Goal: Task Accomplishment & Management: Manage account settings

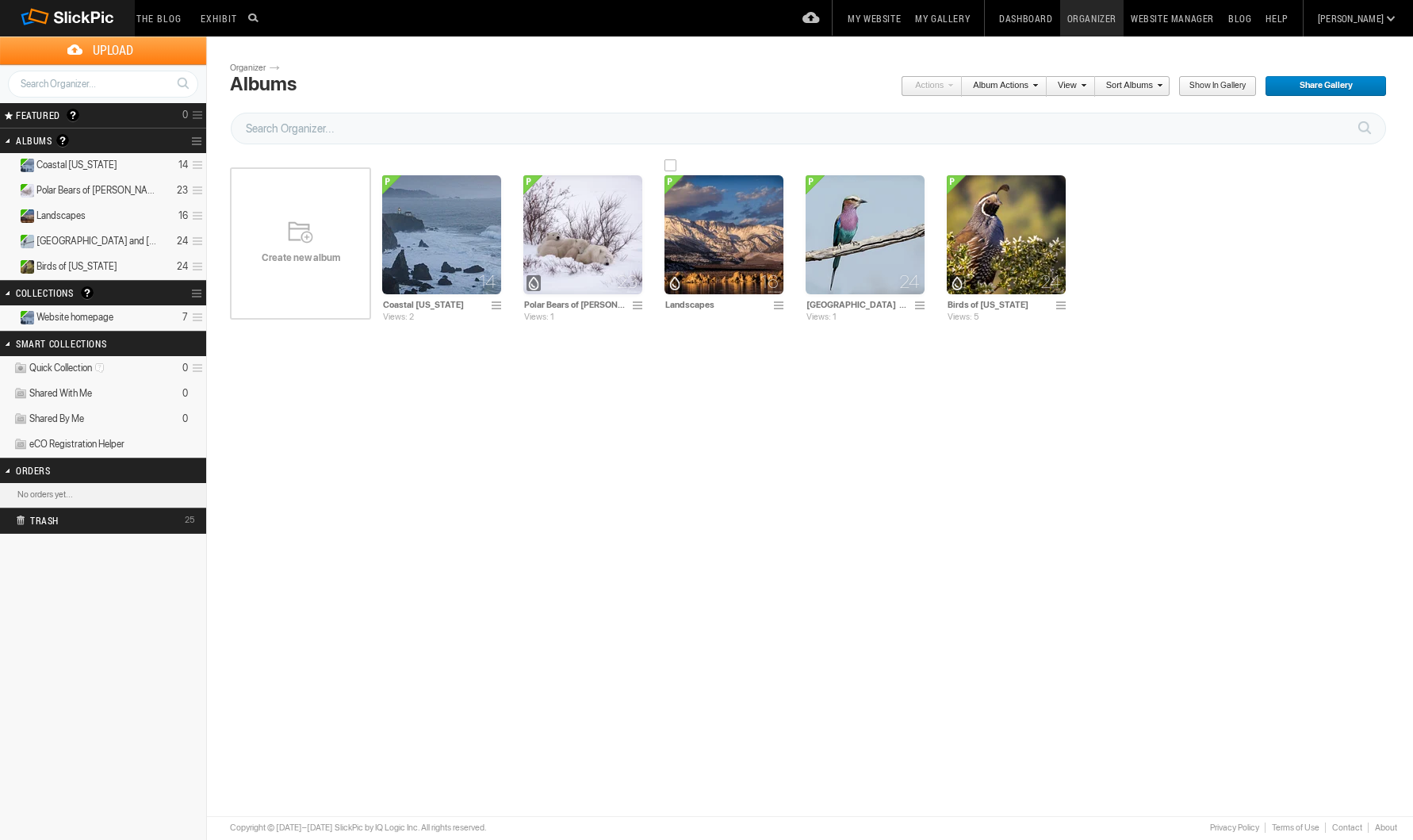
click at [728, 233] on img at bounding box center [723, 234] width 119 height 119
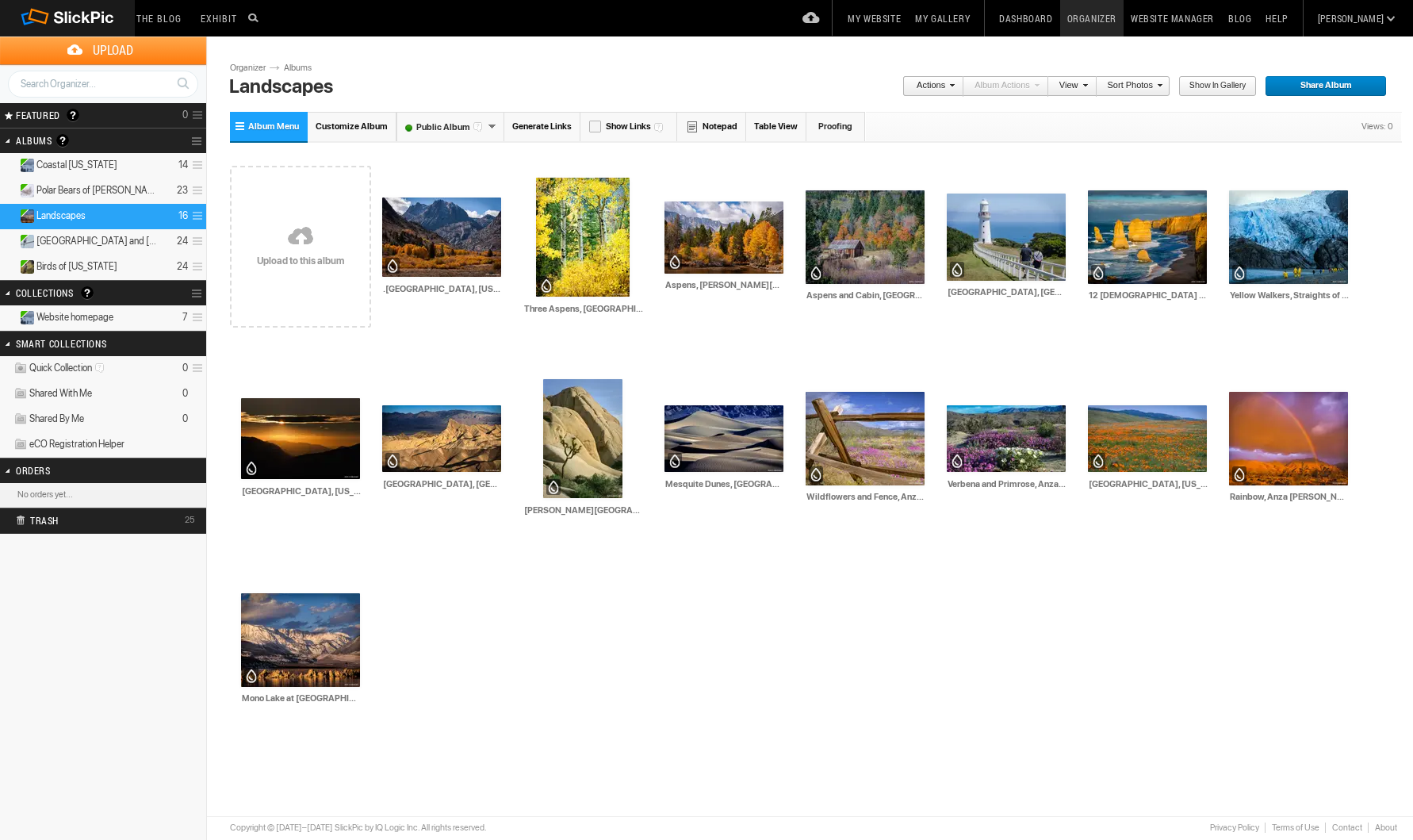
click at [62, 315] on span "Website homepage" at bounding box center [76, 317] width 77 height 12
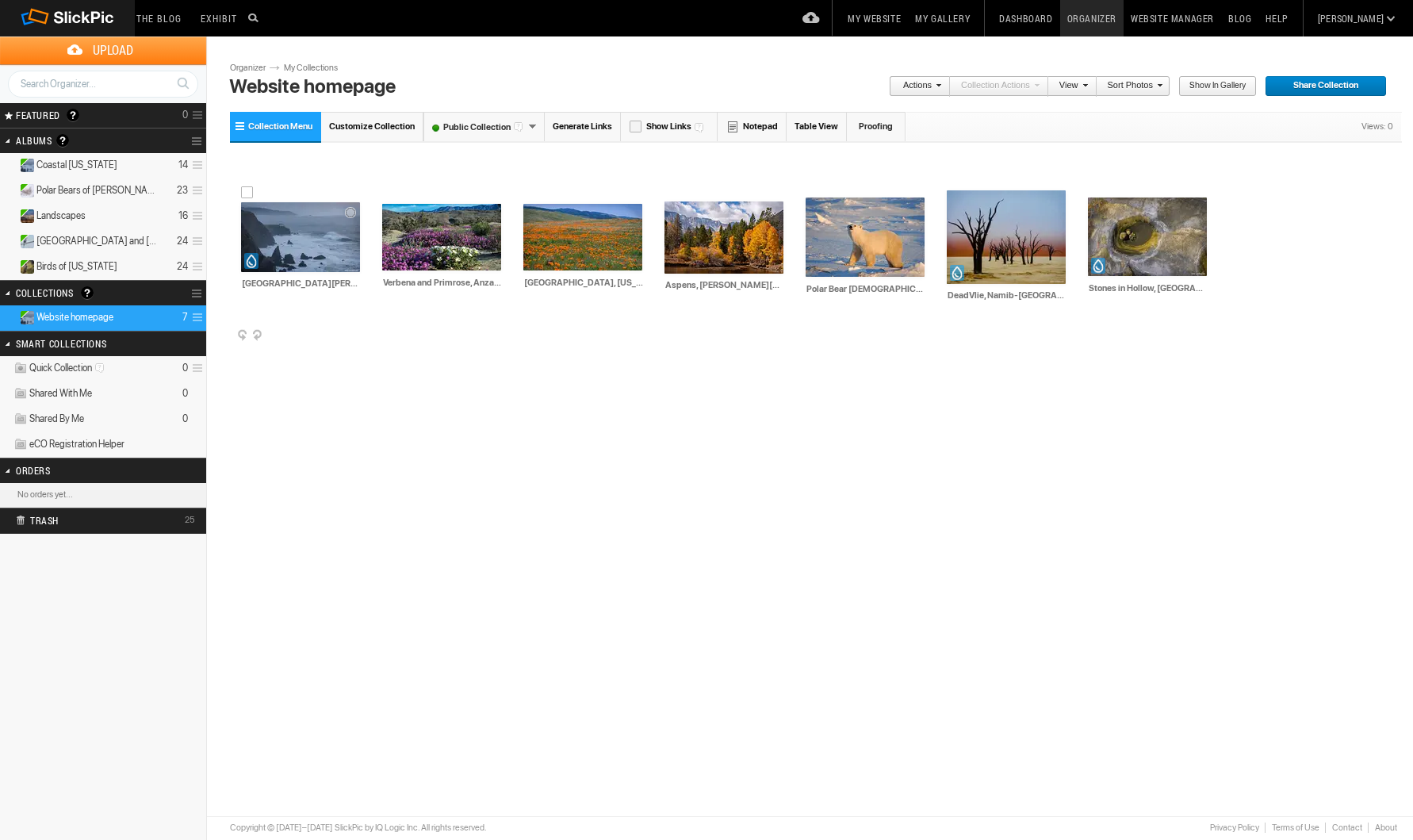
click at [320, 257] on img at bounding box center [300, 236] width 119 height 69
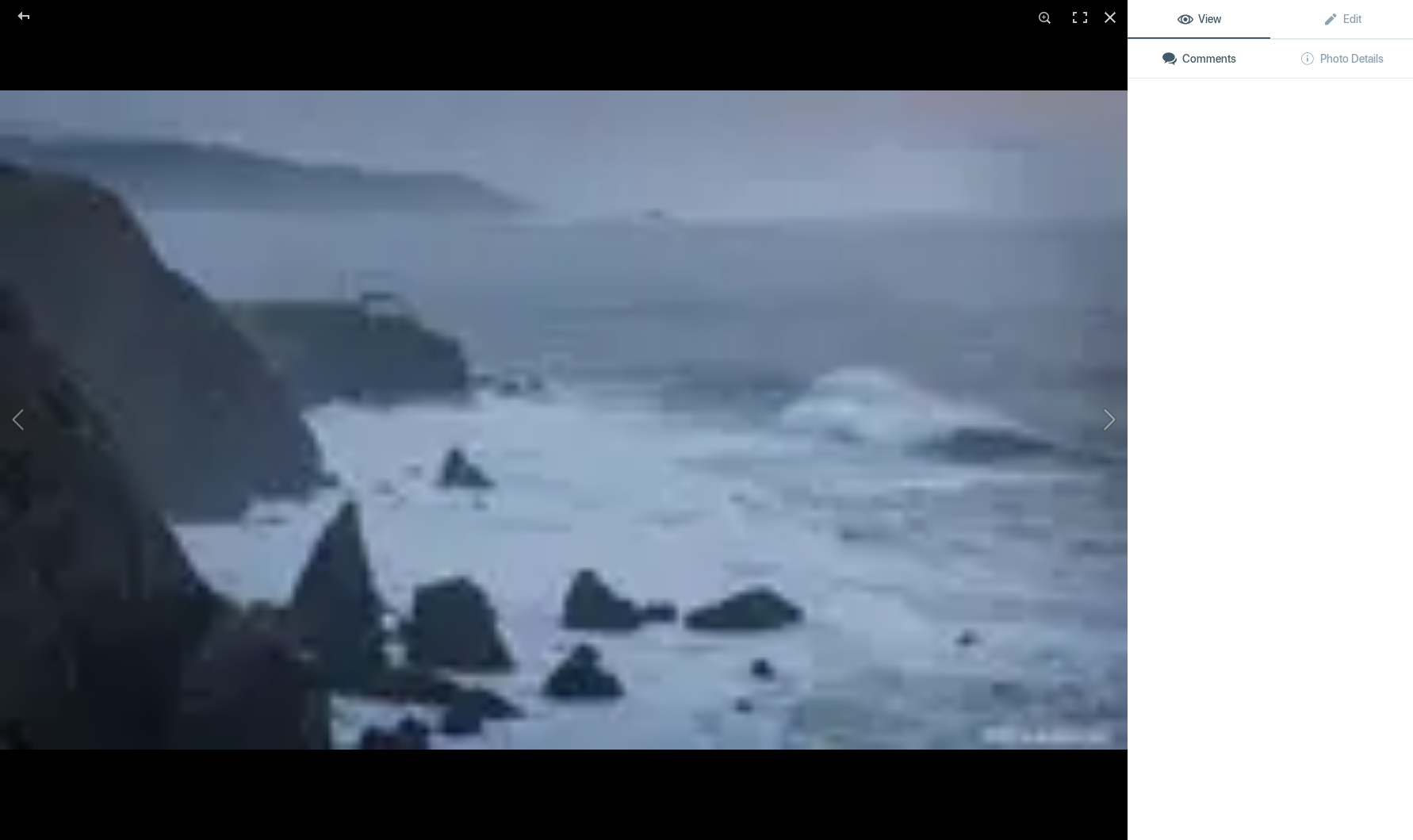
click at [320, 256] on img at bounding box center [564, 420] width 1128 height 659
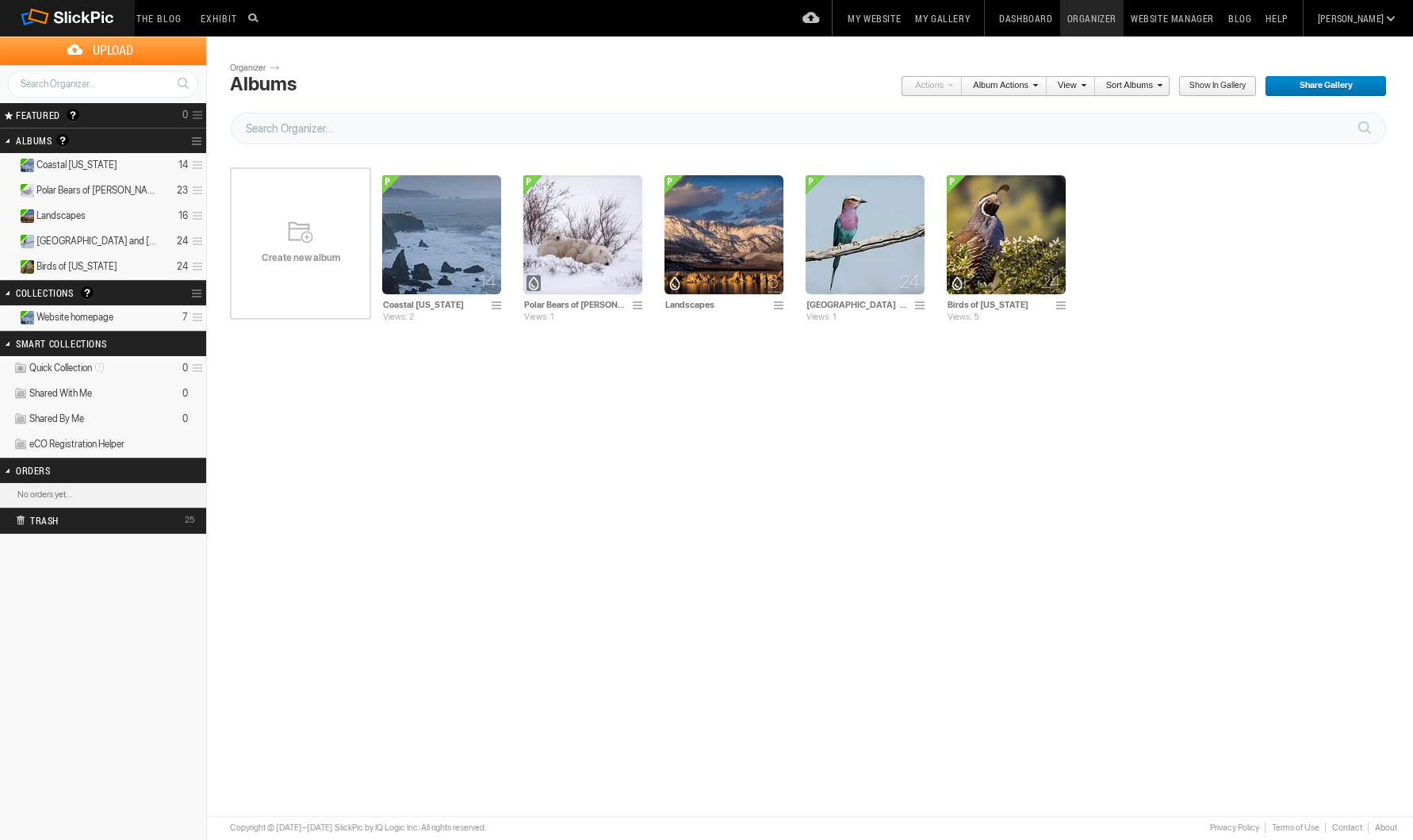
click at [88, 315] on span "Website homepage" at bounding box center [76, 317] width 77 height 12
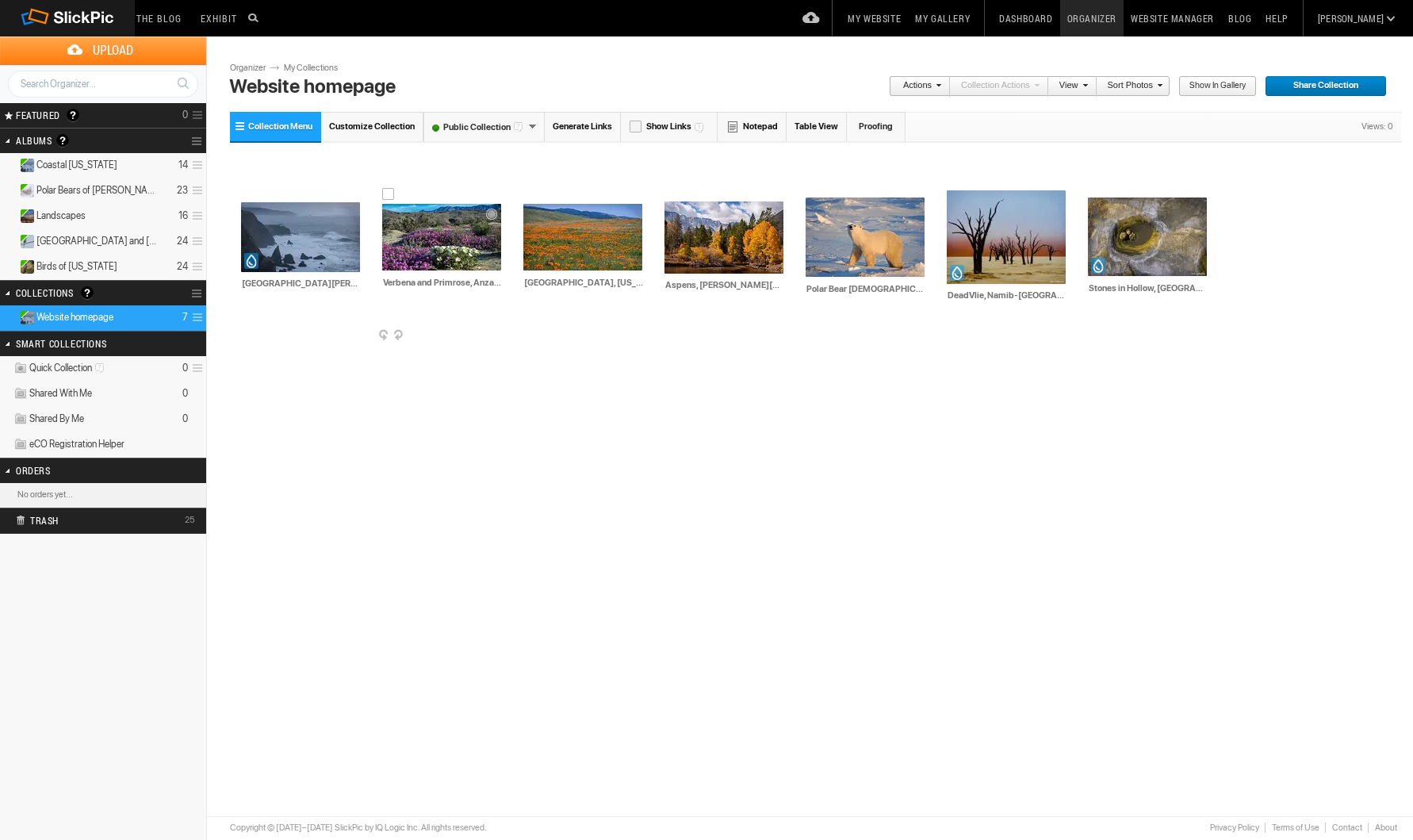
click at [463, 244] on img at bounding box center [441, 237] width 119 height 67
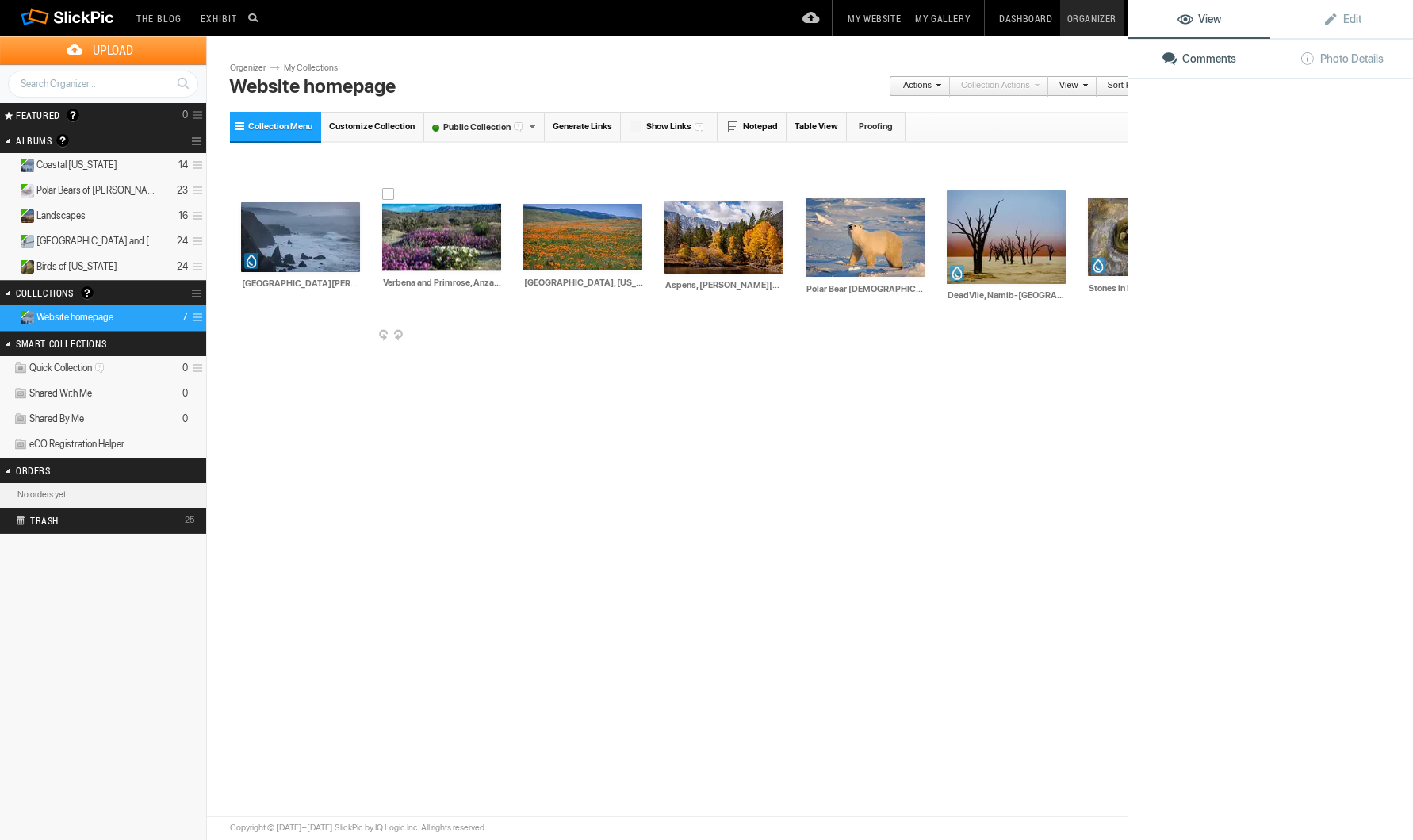
click at [463, 244] on img at bounding box center [441, 237] width 119 height 67
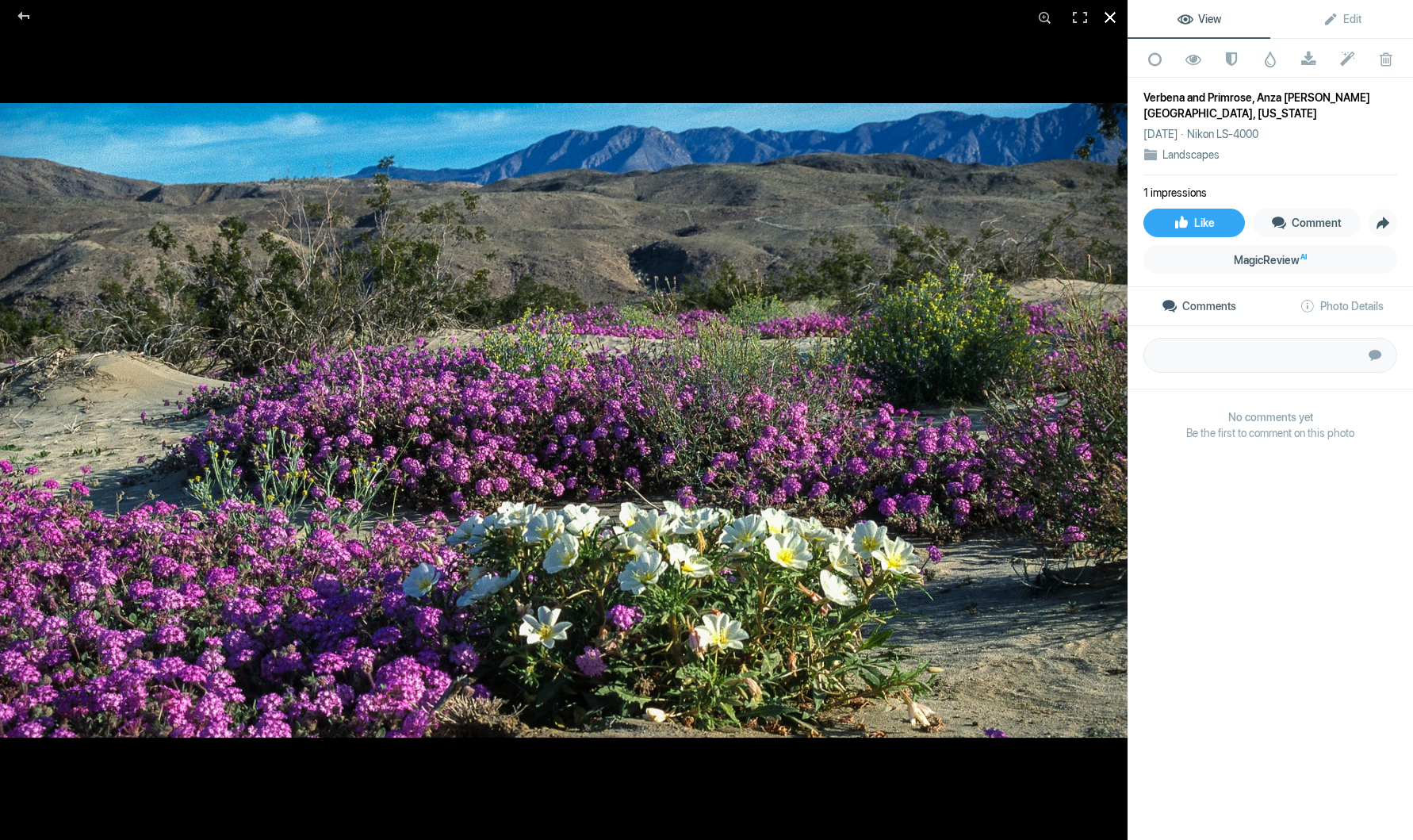
click at [1110, 13] on div at bounding box center [1111, 18] width 35 height 35
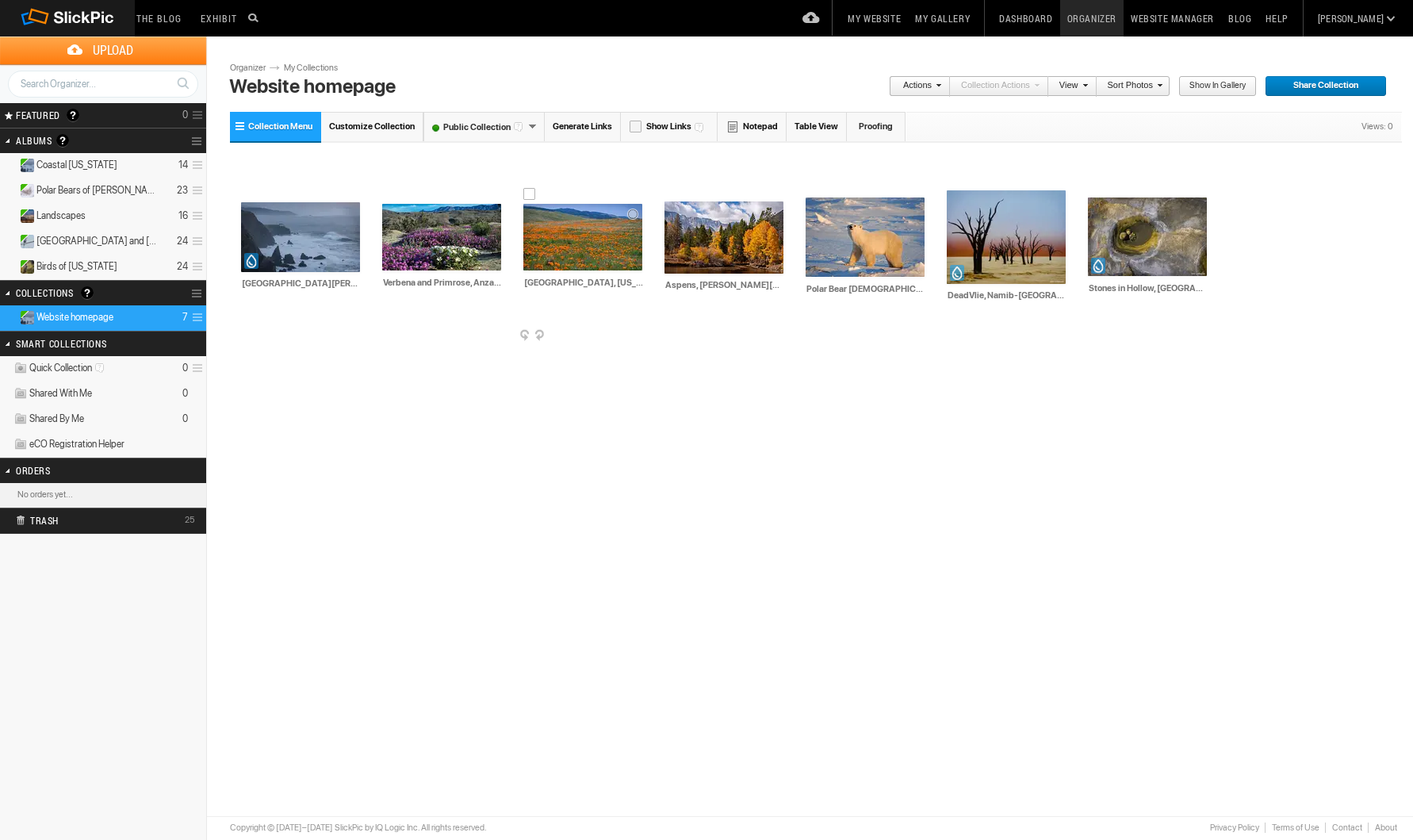
click at [575, 240] on img at bounding box center [583, 237] width 119 height 67
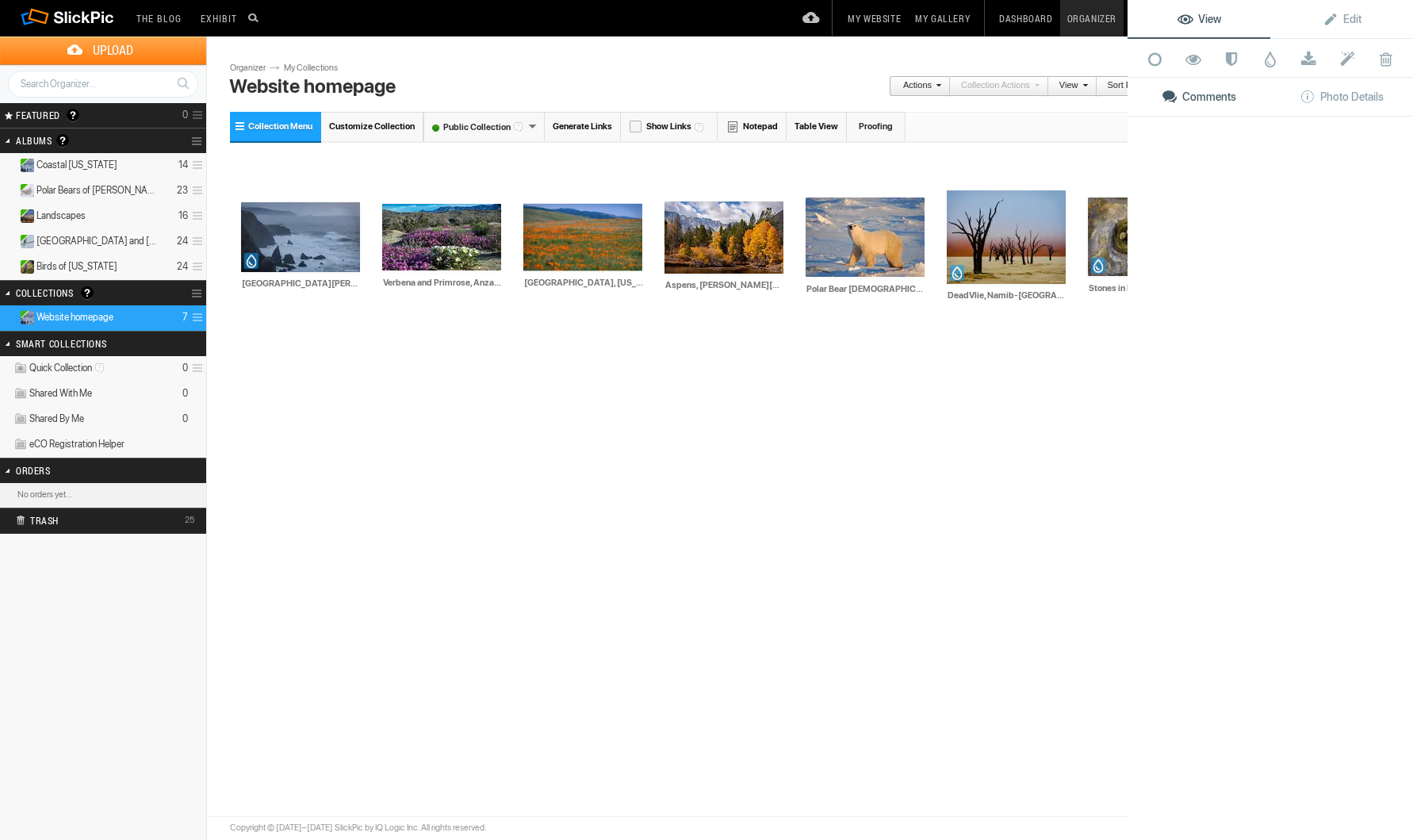
click at [575, 240] on img at bounding box center [583, 237] width 119 height 67
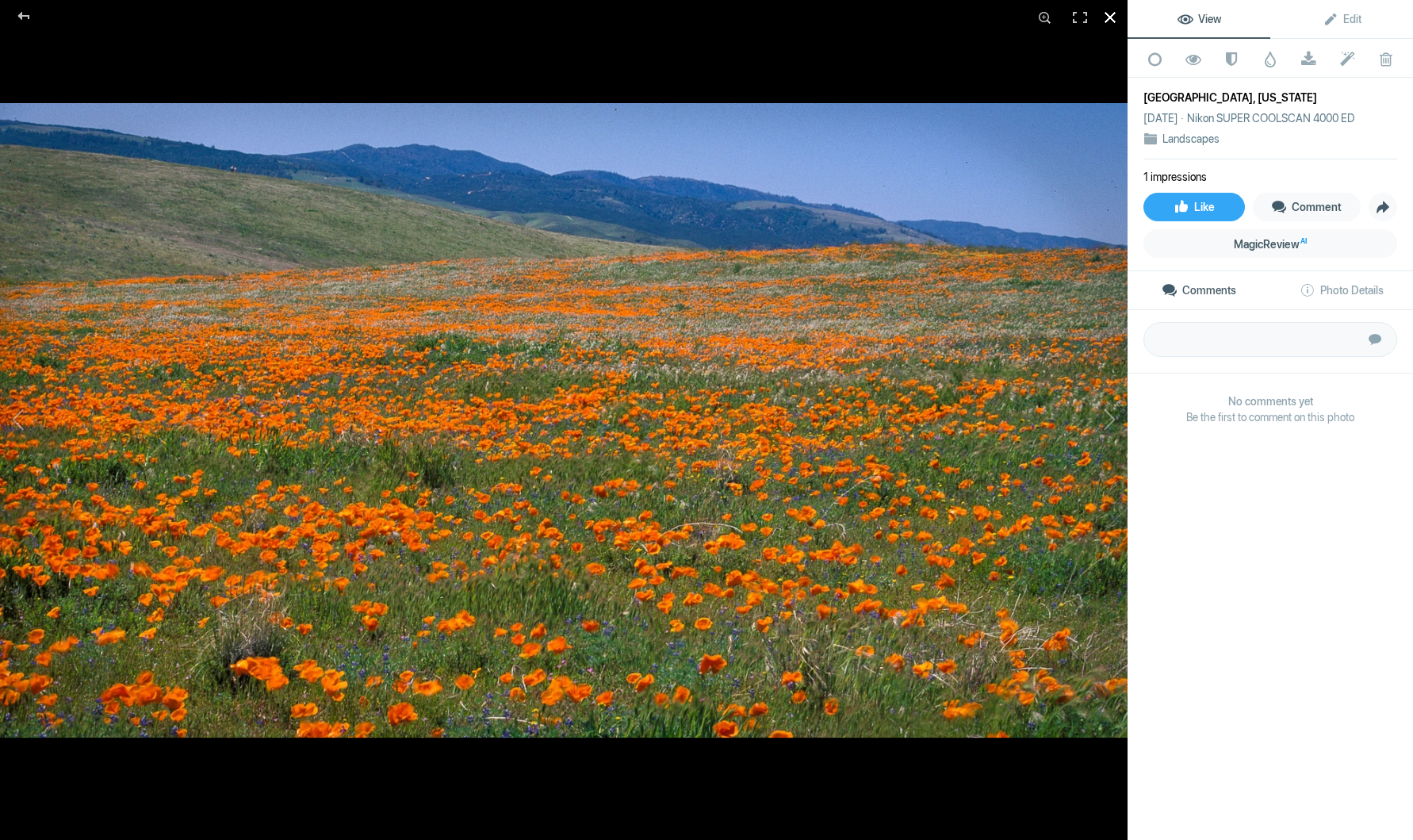
click at [1112, 15] on div at bounding box center [1111, 18] width 35 height 35
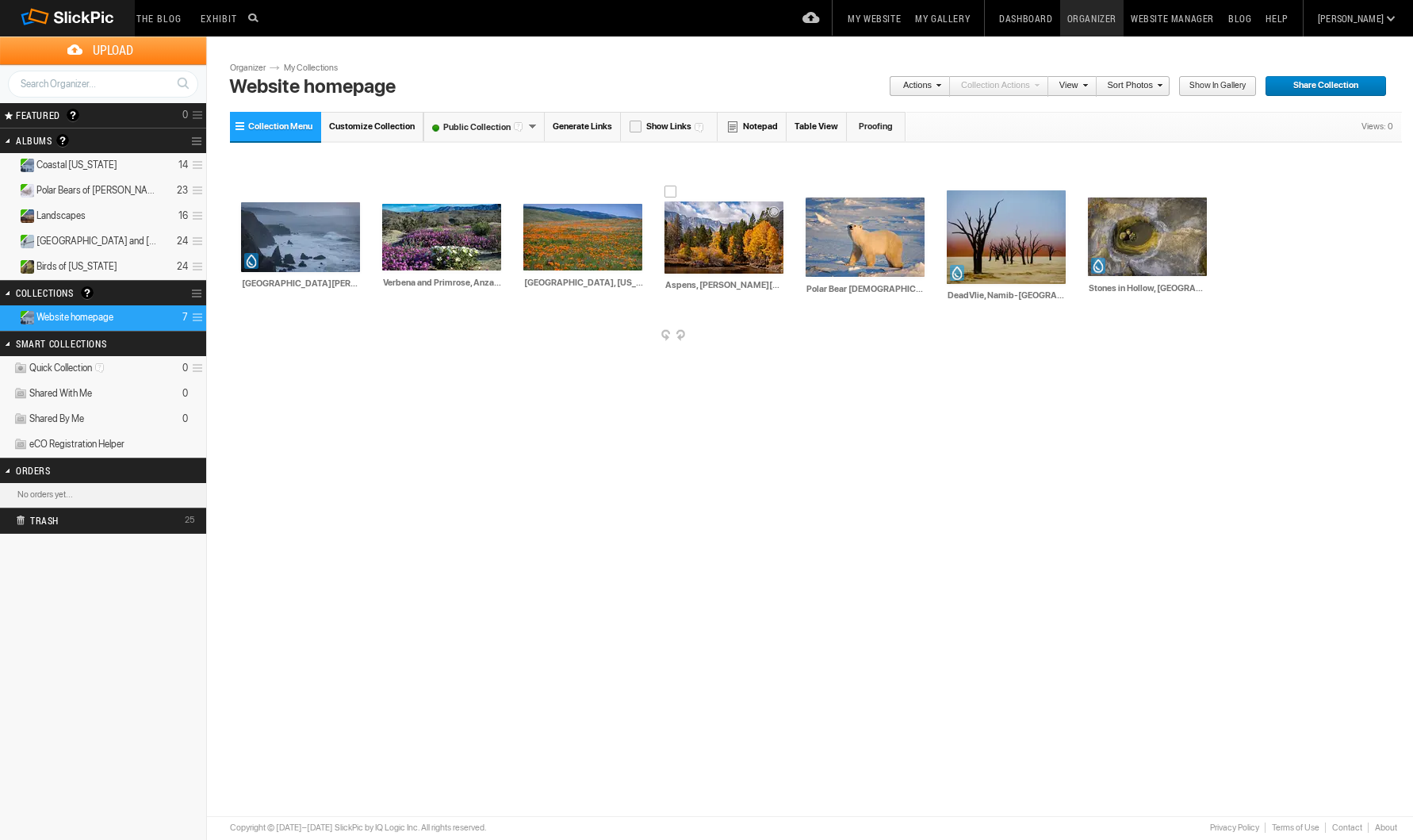
click at [722, 225] on img at bounding box center [723, 237] width 119 height 72
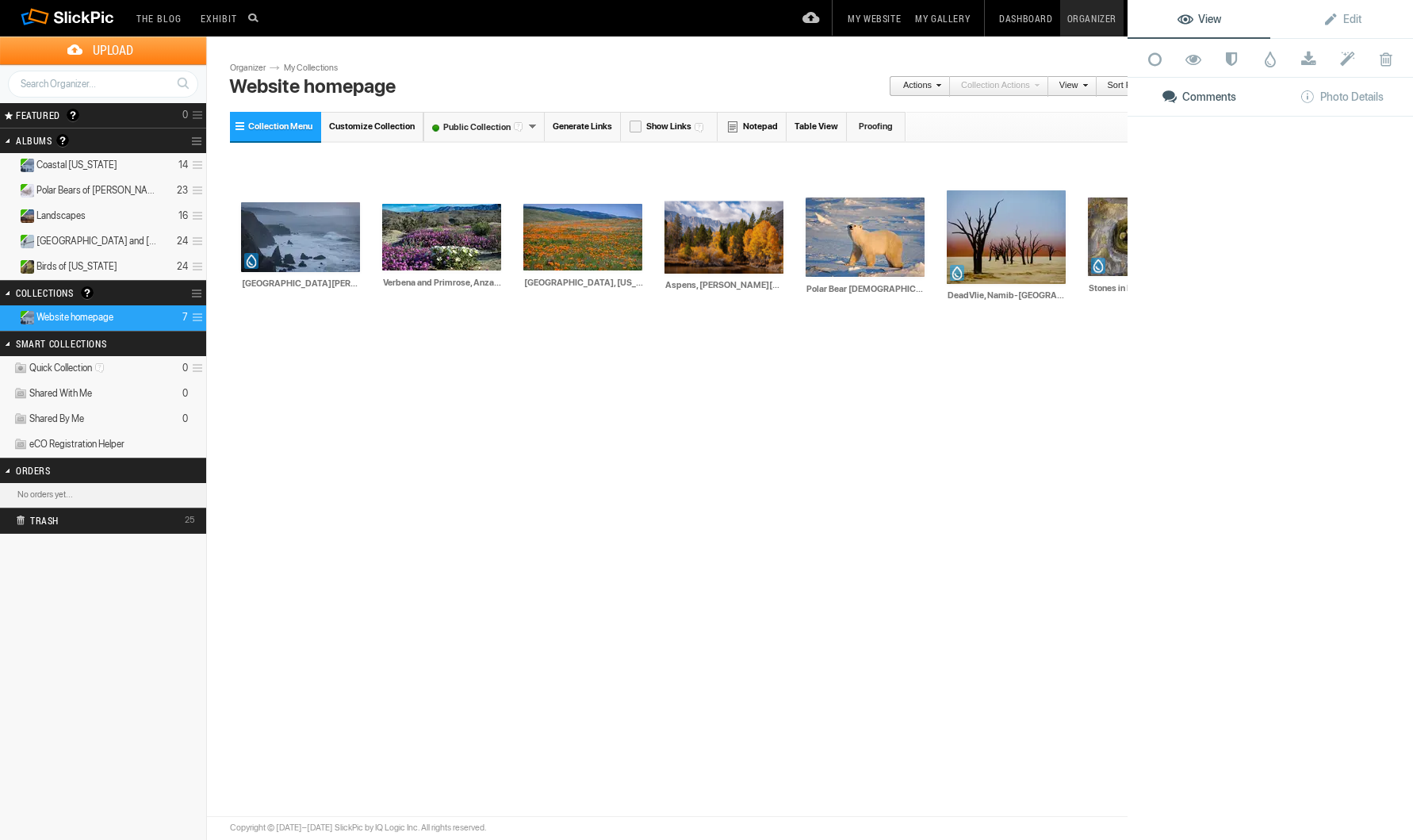
click at [722, 225] on img at bounding box center [723, 237] width 119 height 72
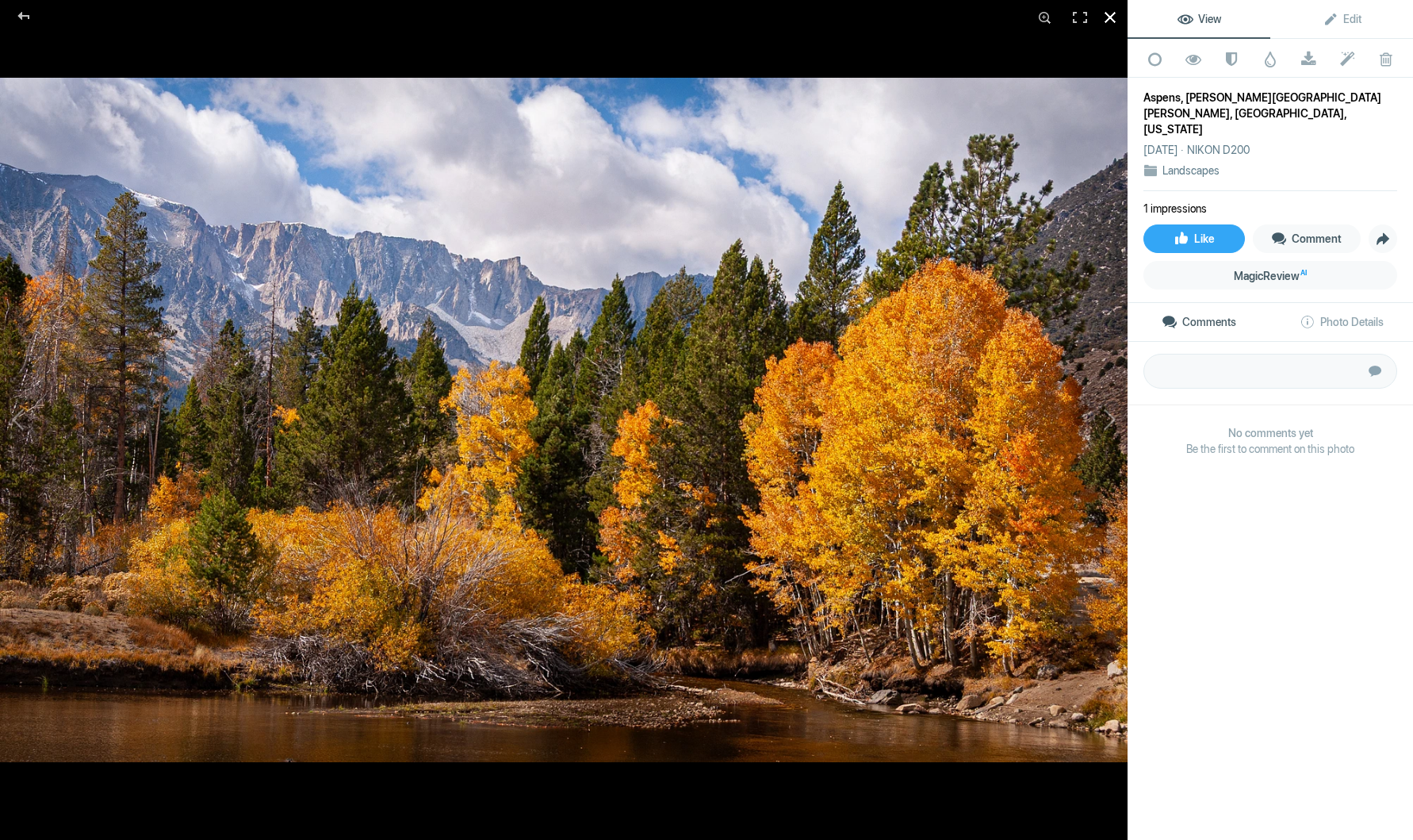
click at [1112, 14] on div at bounding box center [1111, 18] width 35 height 35
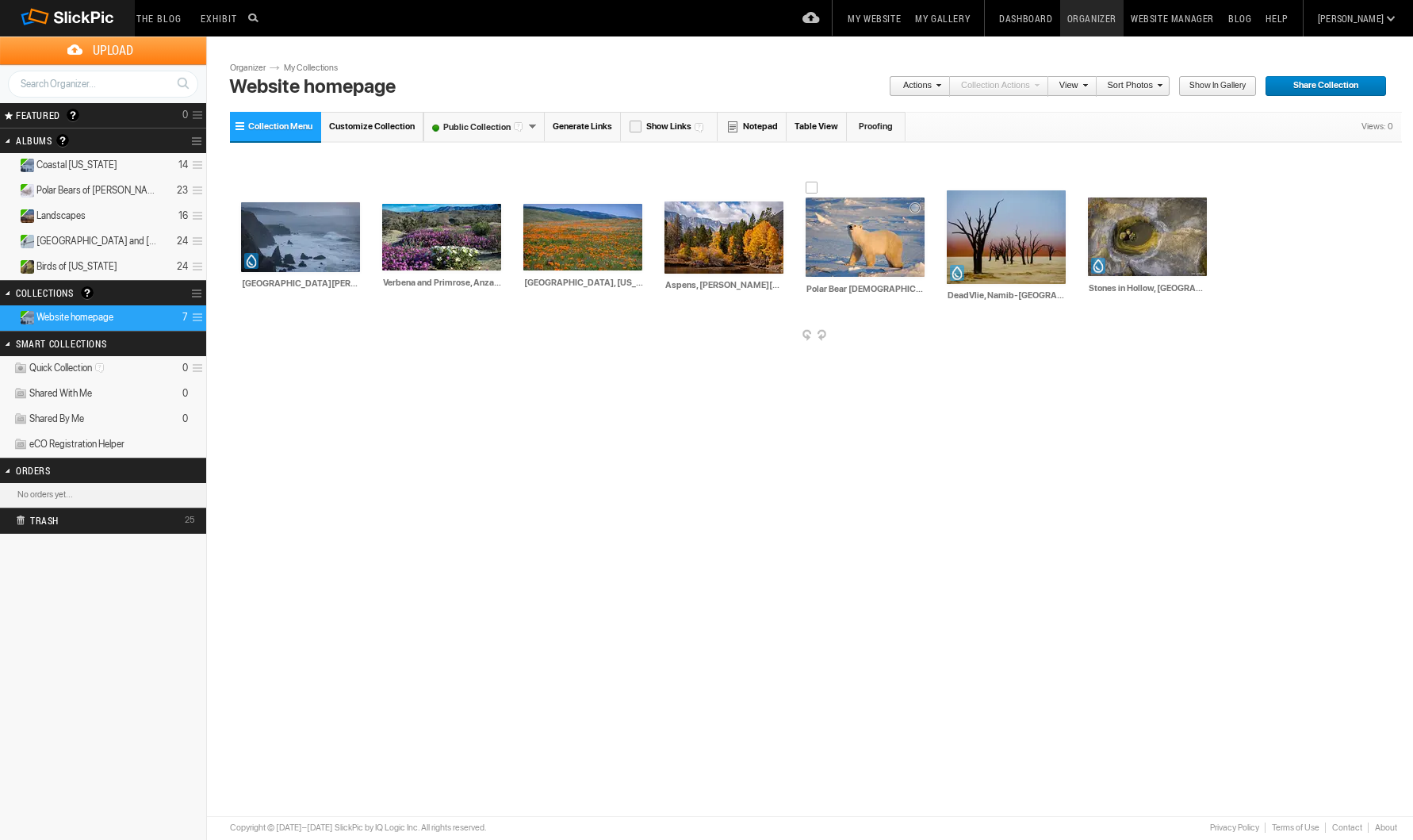
click at [846, 234] on img at bounding box center [865, 237] width 119 height 79
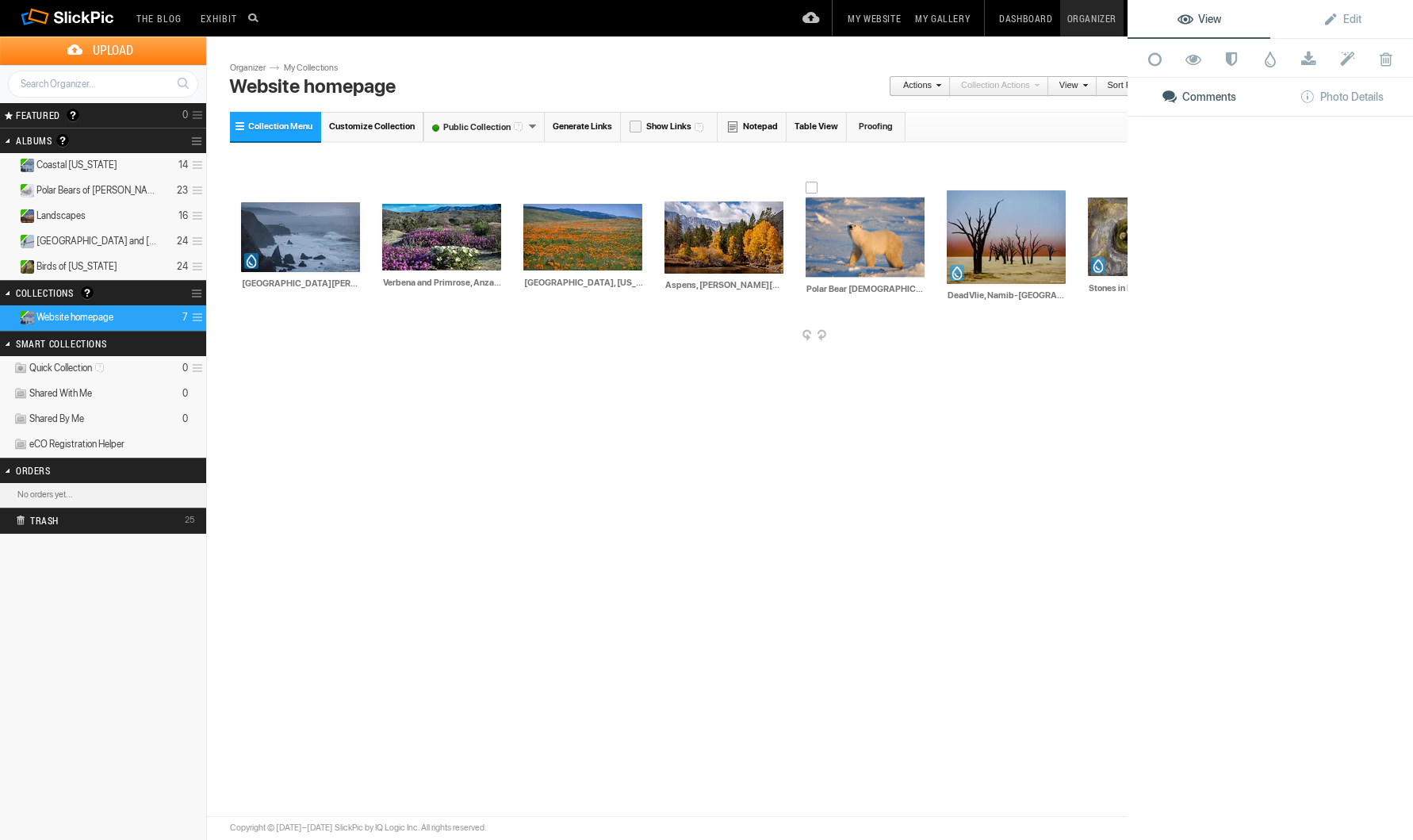
click at [846, 234] on img at bounding box center [865, 237] width 119 height 79
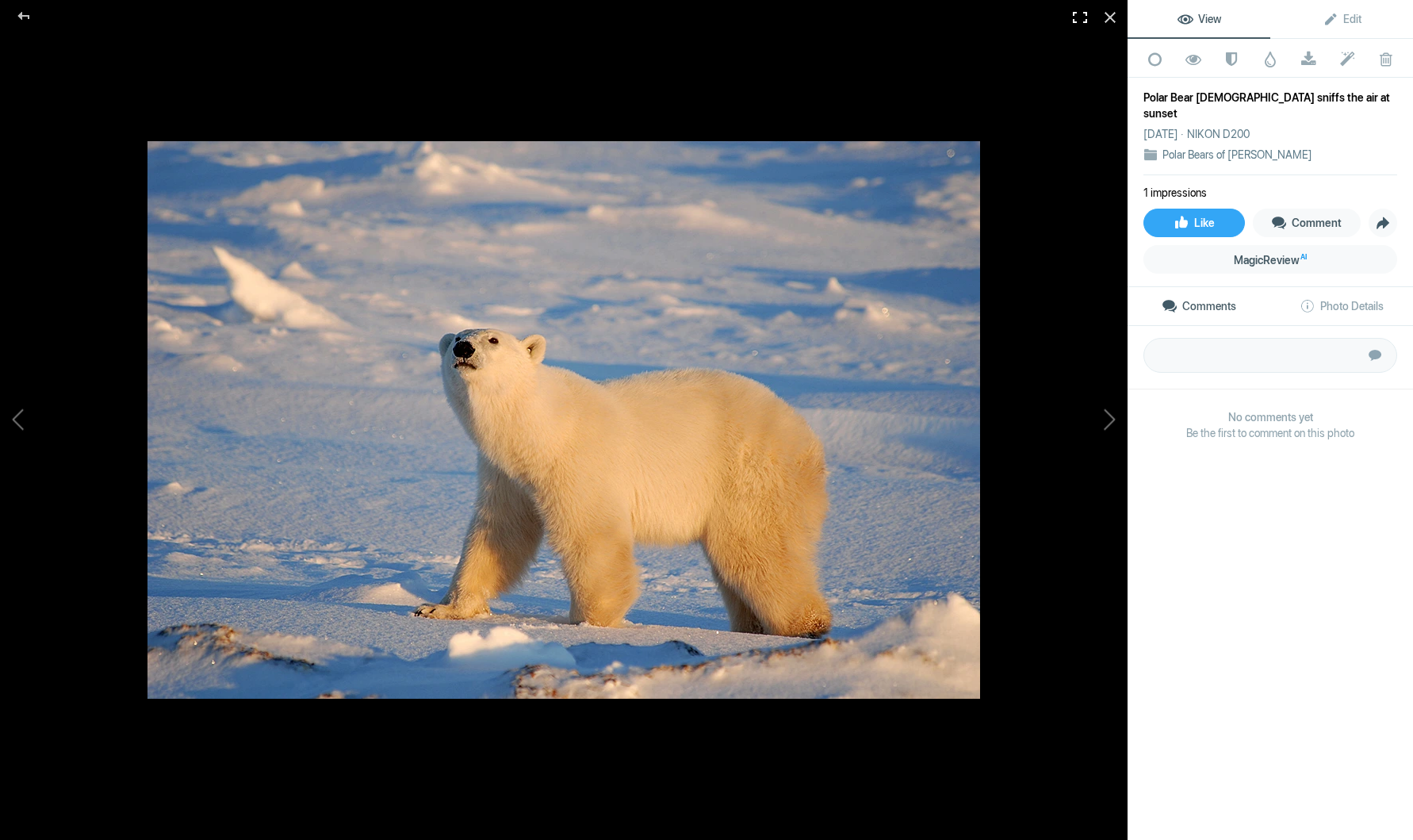
click at [1083, 16] on div at bounding box center [1081, 18] width 35 height 35
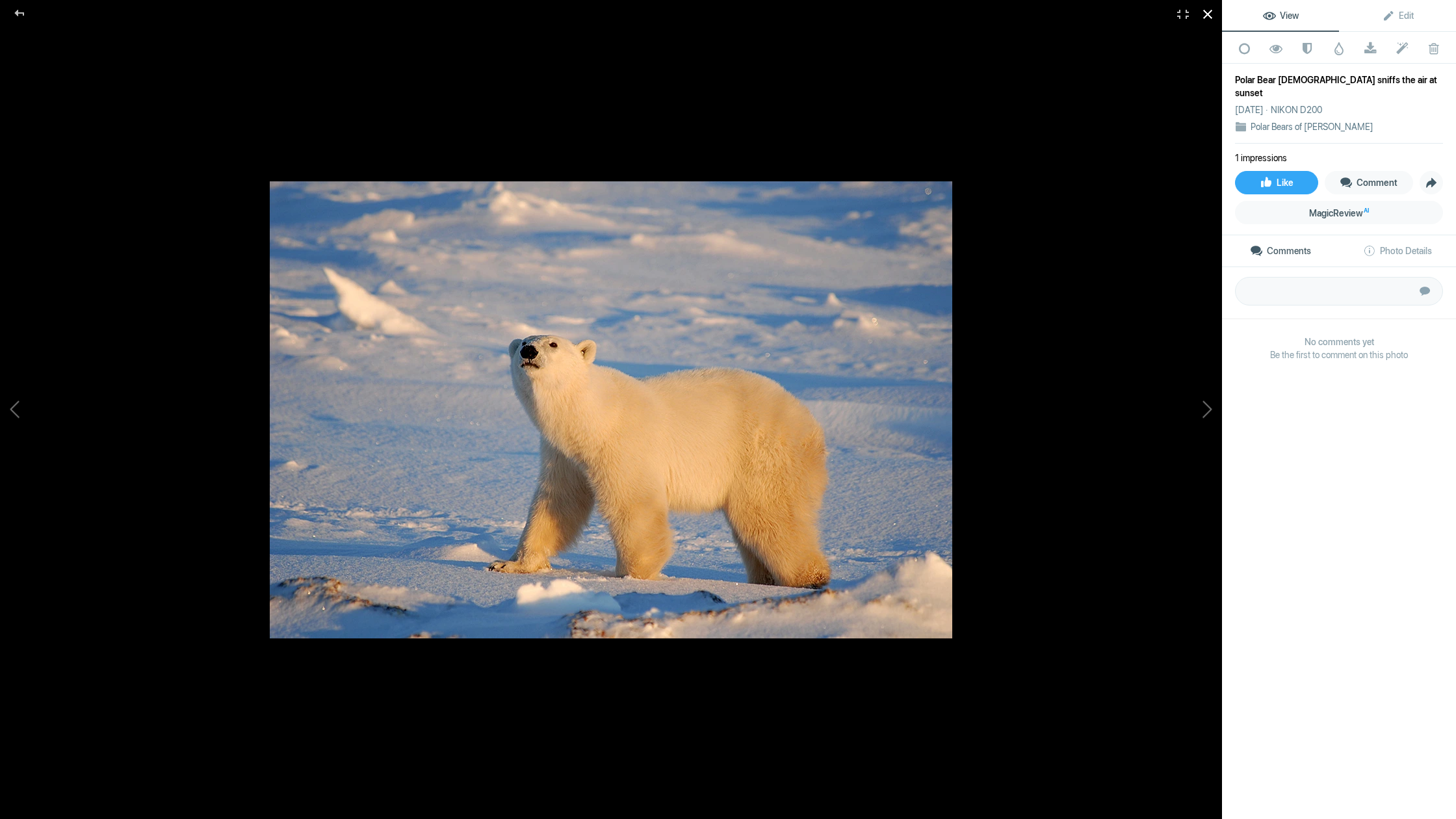
click at [1158, 17] on div at bounding box center [1208, 14] width 29 height 29
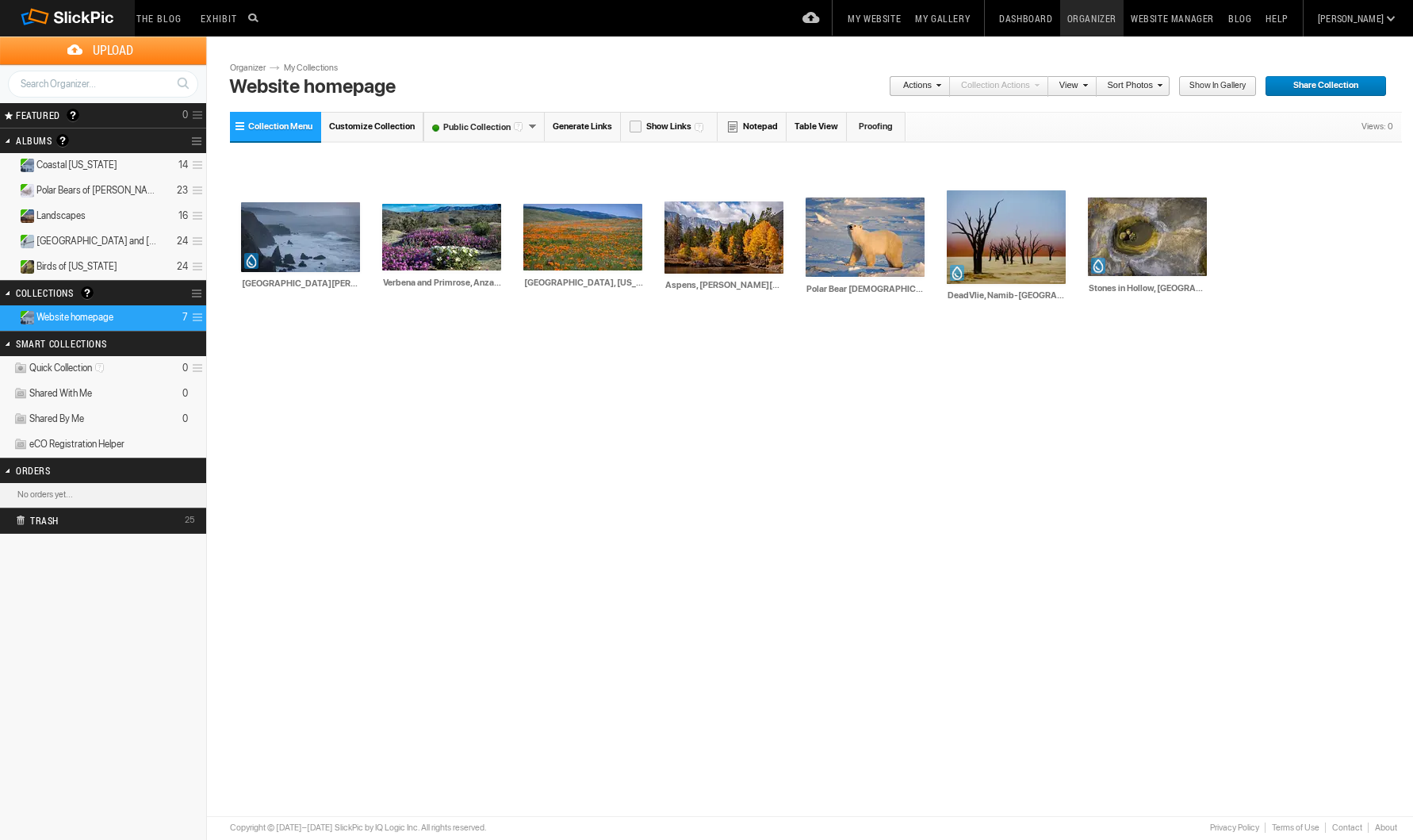
scroll to position [0, 4]
click at [1009, 235] on img at bounding box center [1006, 237] width 119 height 94
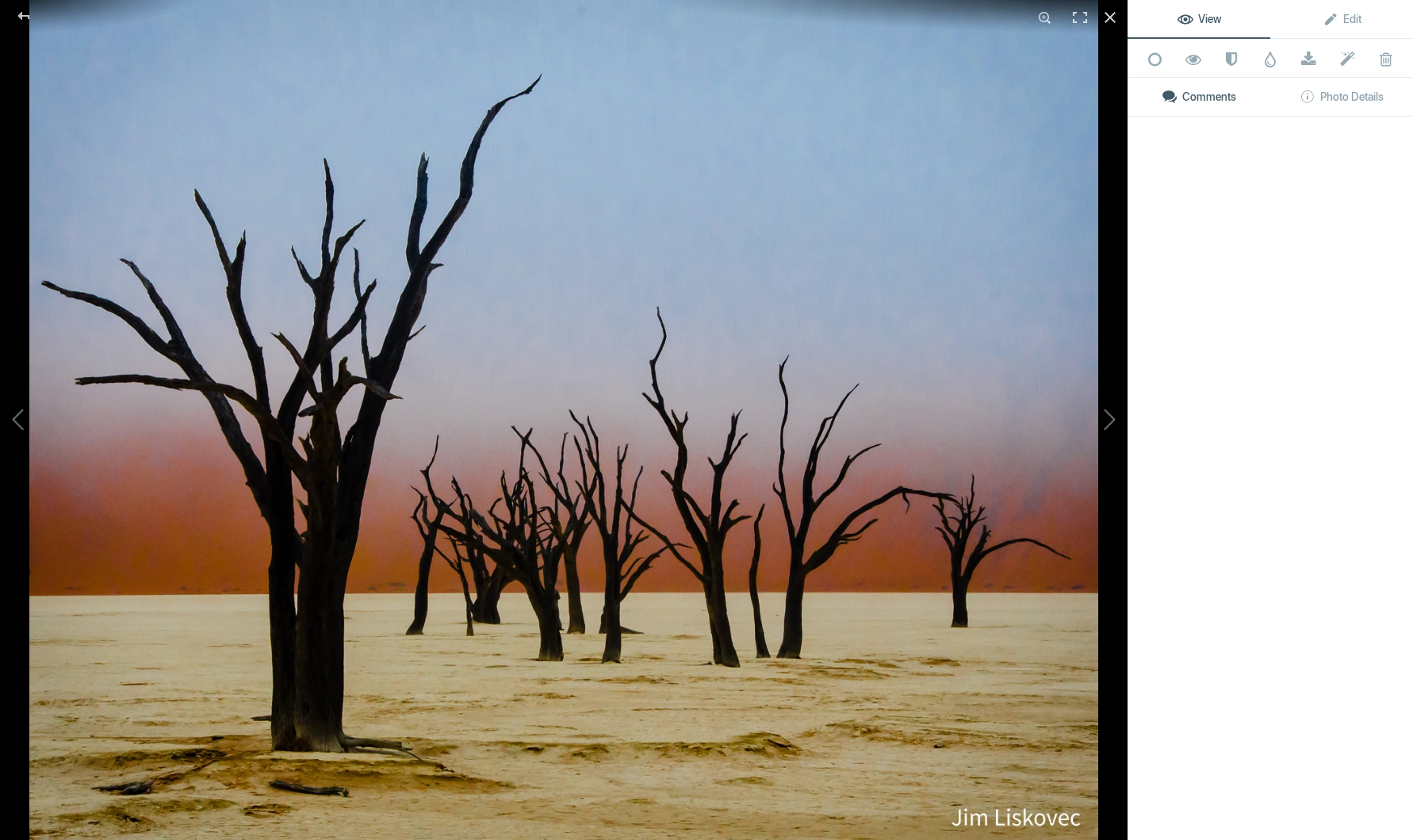
scroll to position [0, 0]
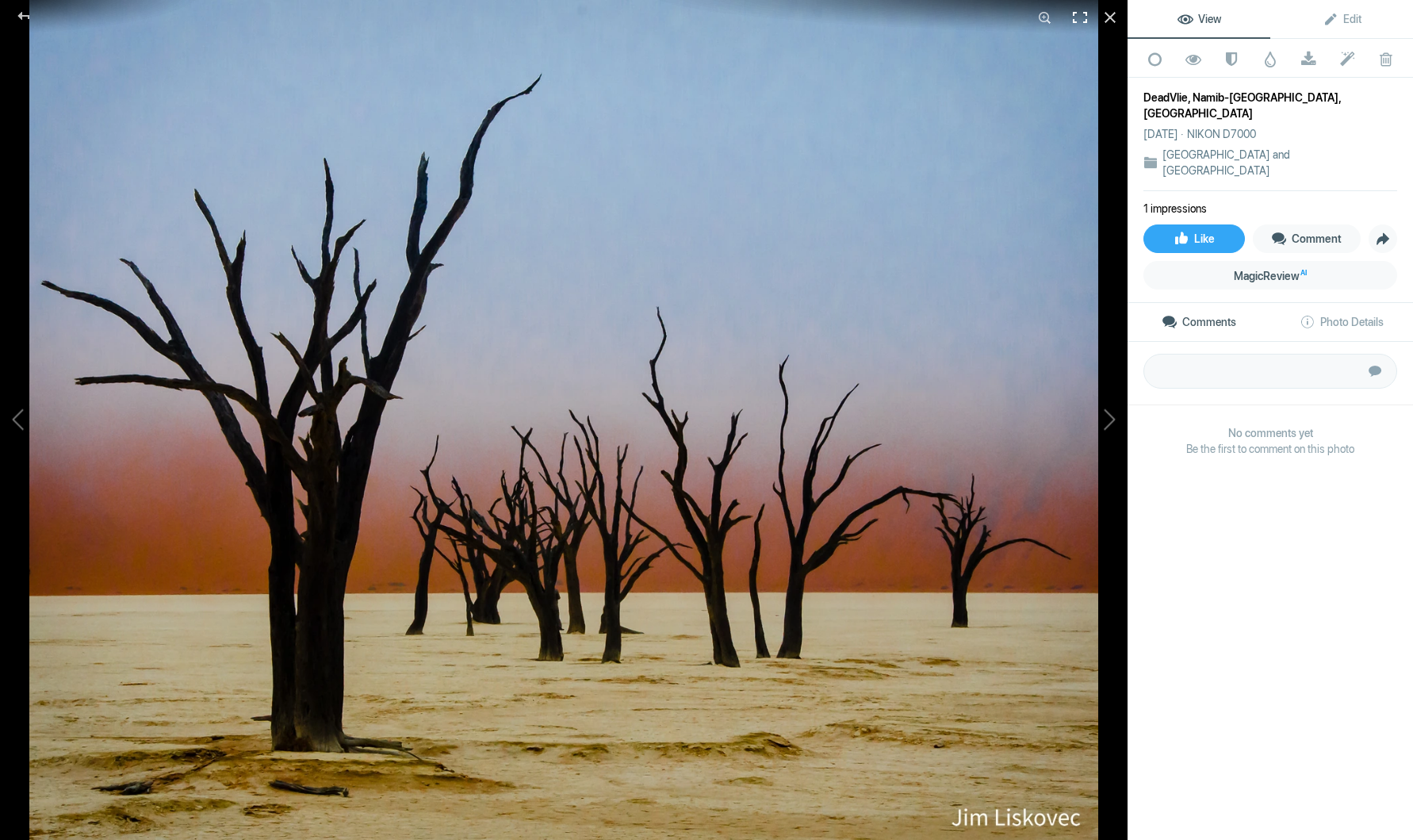
click at [1083, 16] on div at bounding box center [1081, 18] width 35 height 35
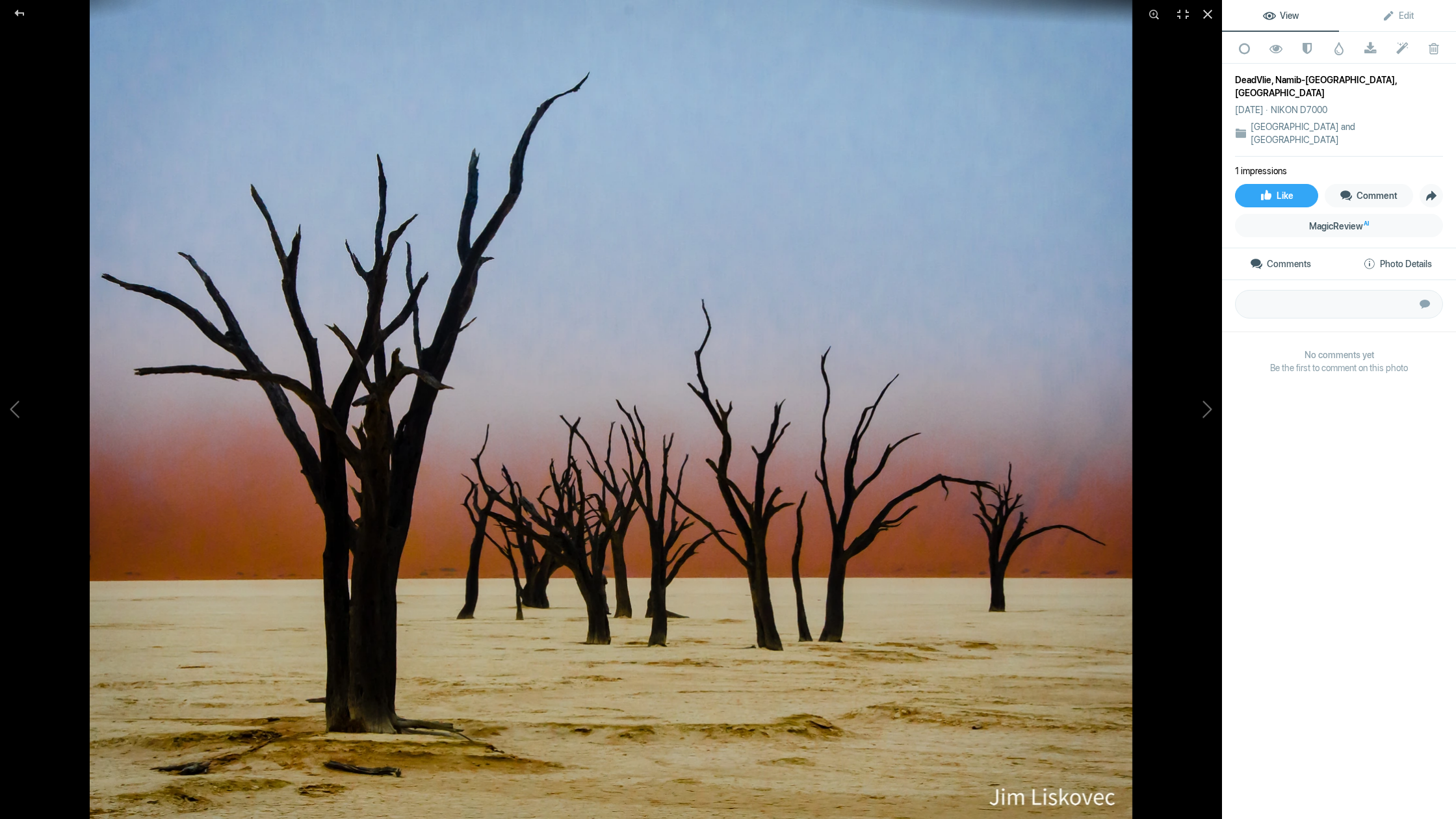
click at [1158, 259] on span "Photo Details" at bounding box center [1398, 264] width 69 height 10
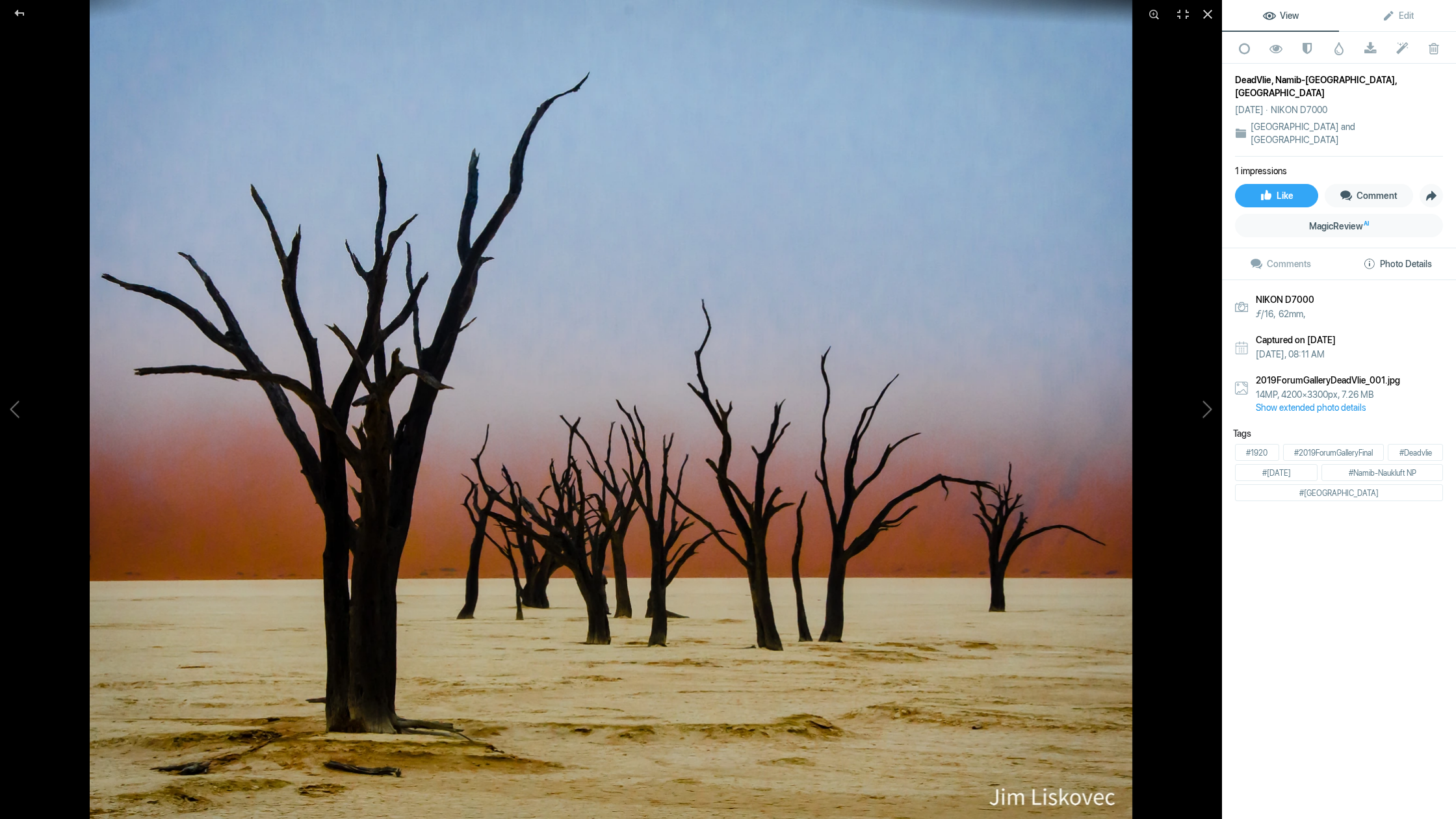
click at [1158, 401] on link "Show extended photo details" at bounding box center [1349, 408] width 187 height 13
click at [1158, 411] on link "Hide extended photo details" at bounding box center [1339, 422] width 208 height 23
click at [1158, 12] on div at bounding box center [1208, 14] width 29 height 29
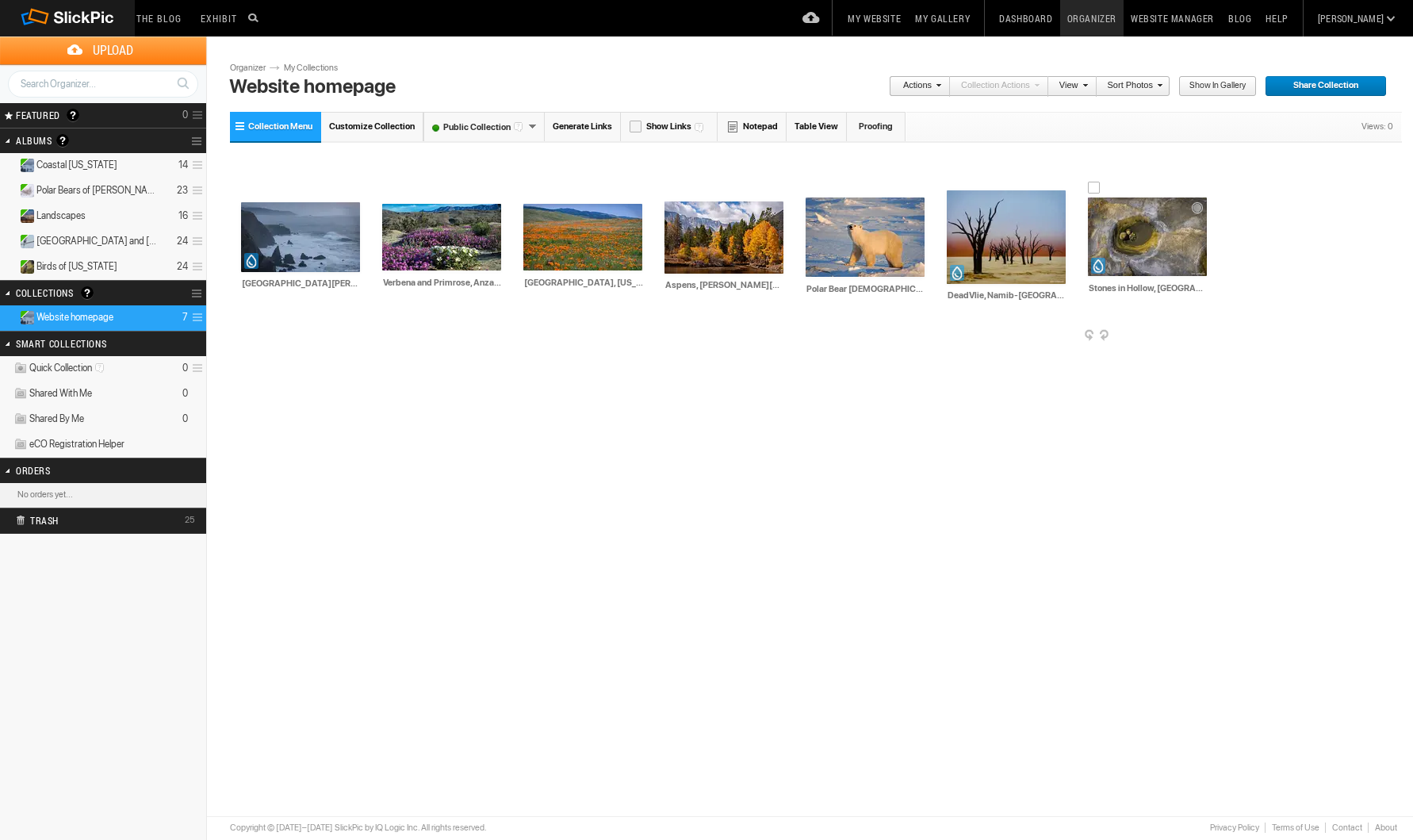
click at [1145, 237] on img at bounding box center [1147, 236] width 119 height 78
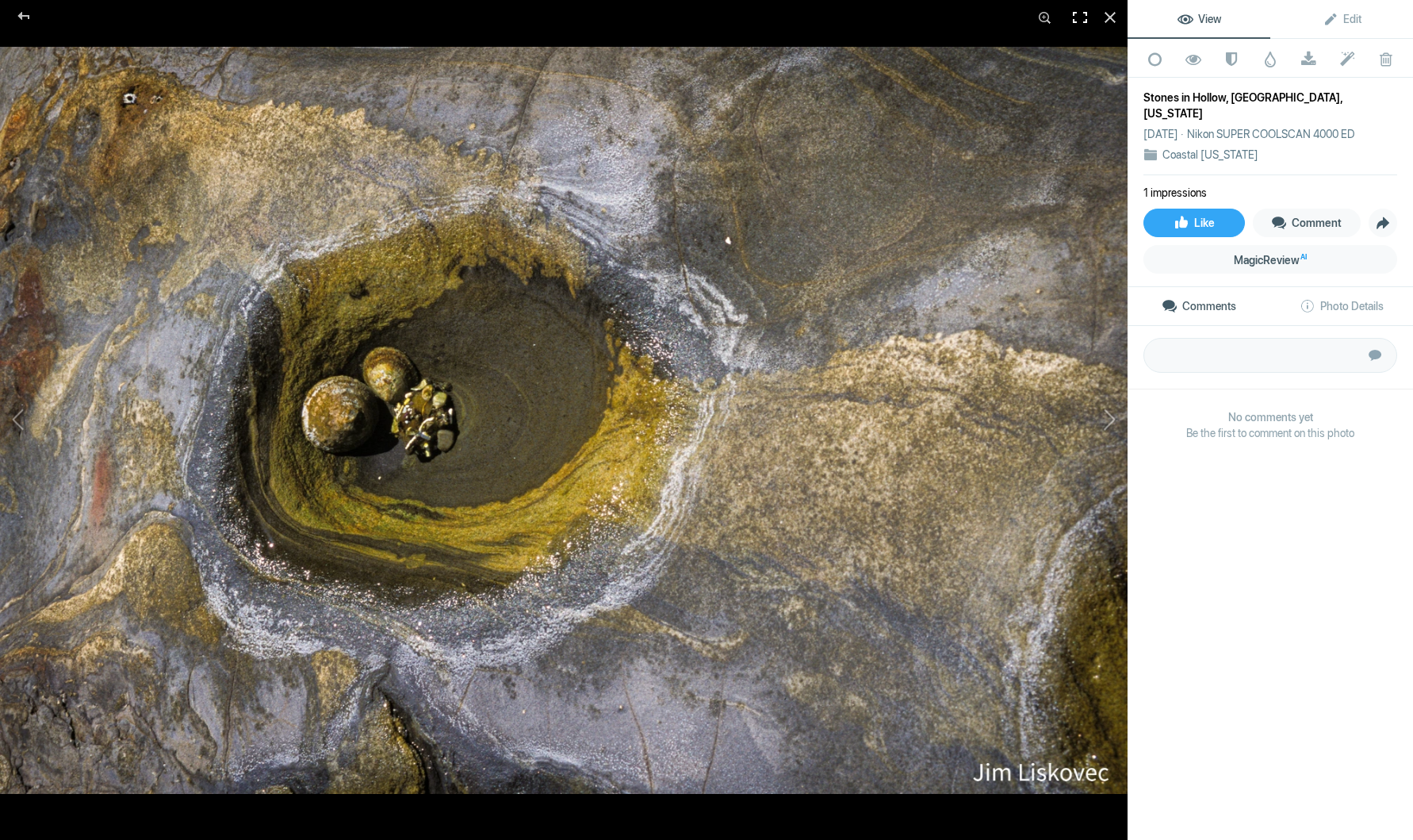
click at [1080, 16] on div at bounding box center [1081, 18] width 35 height 35
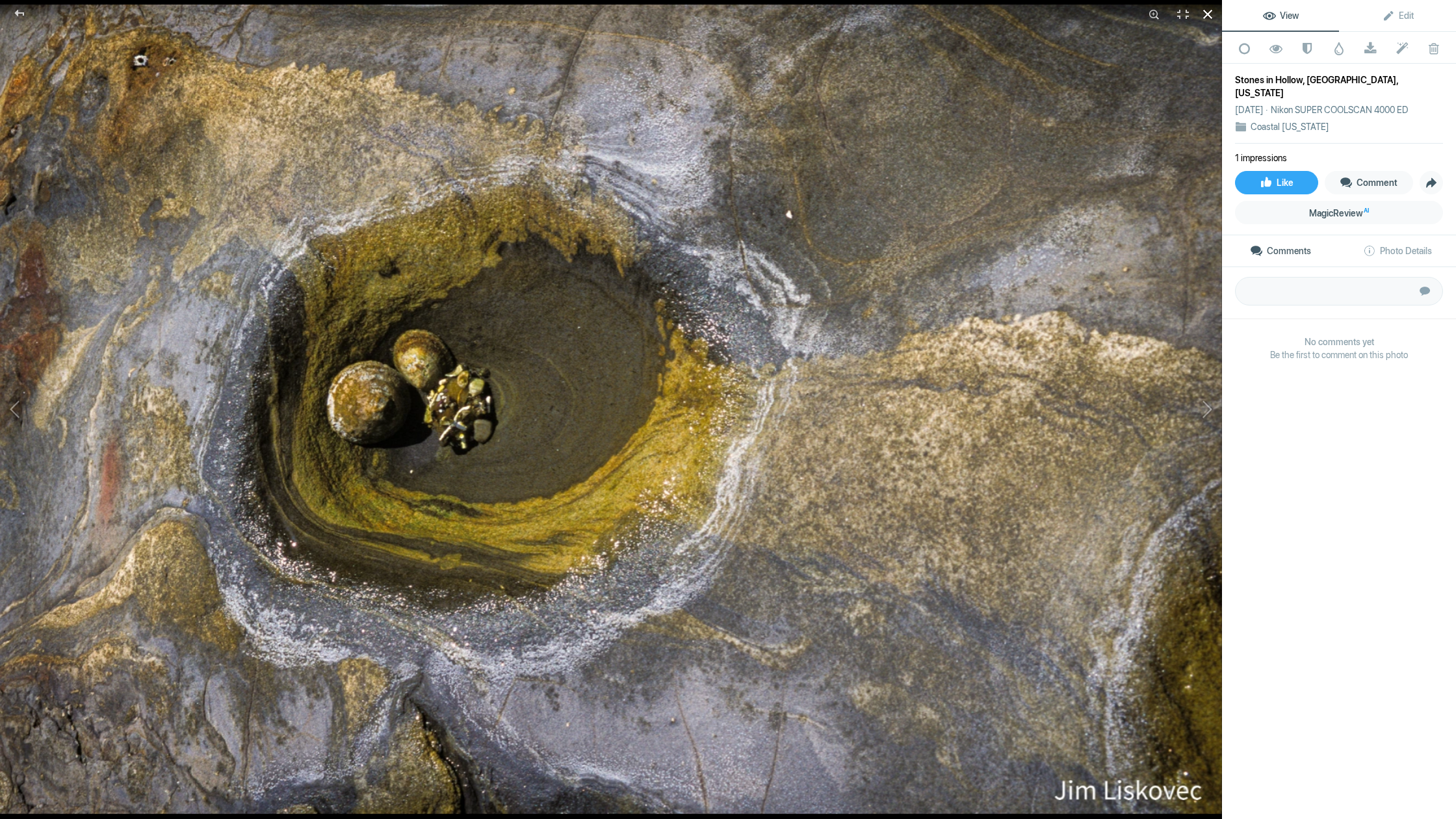
click at [1158, 13] on div at bounding box center [1208, 14] width 29 height 29
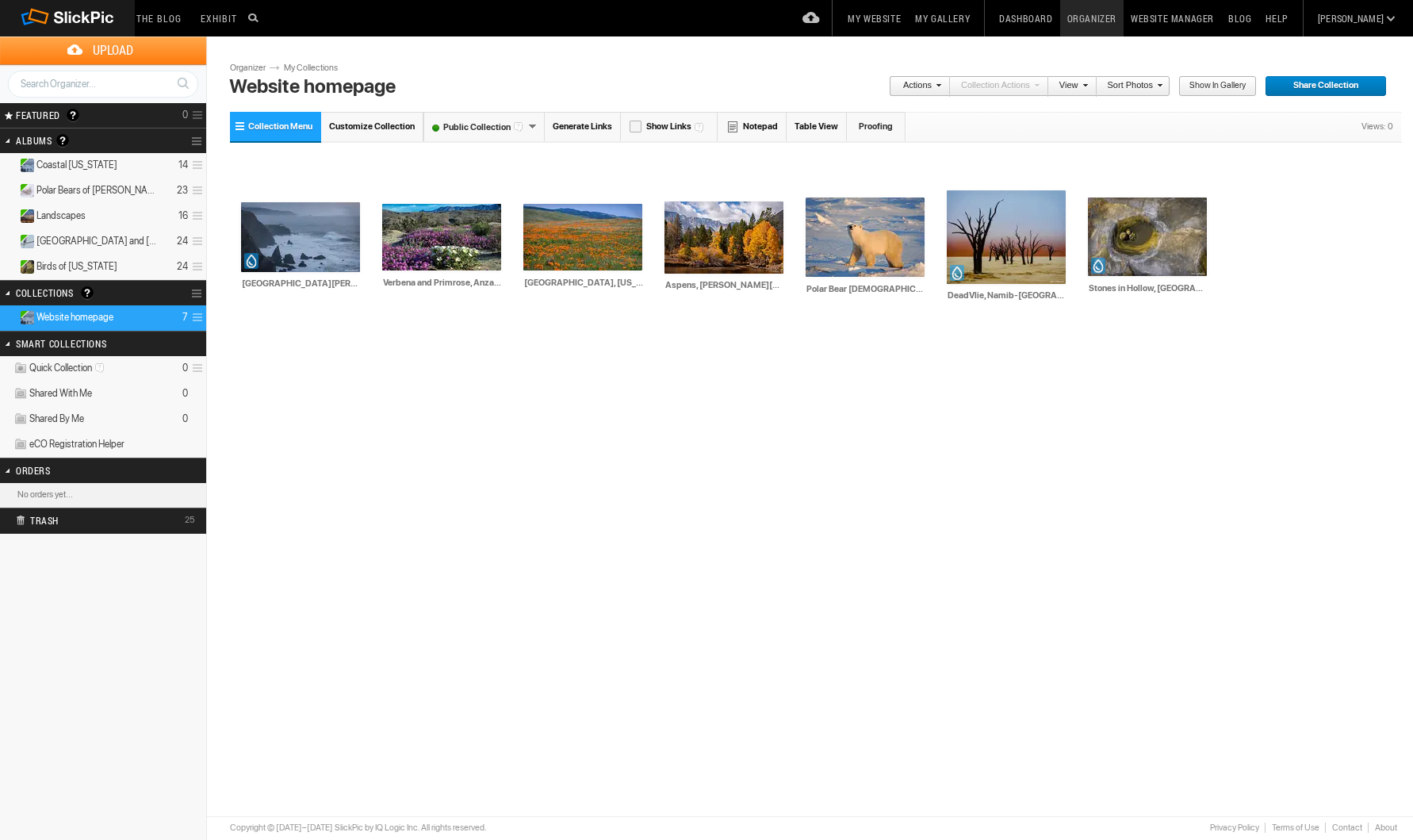
click at [908, 17] on link "My Website" at bounding box center [874, 18] width 68 height 37
